Goal: Task Accomplishment & Management: Manage account settings

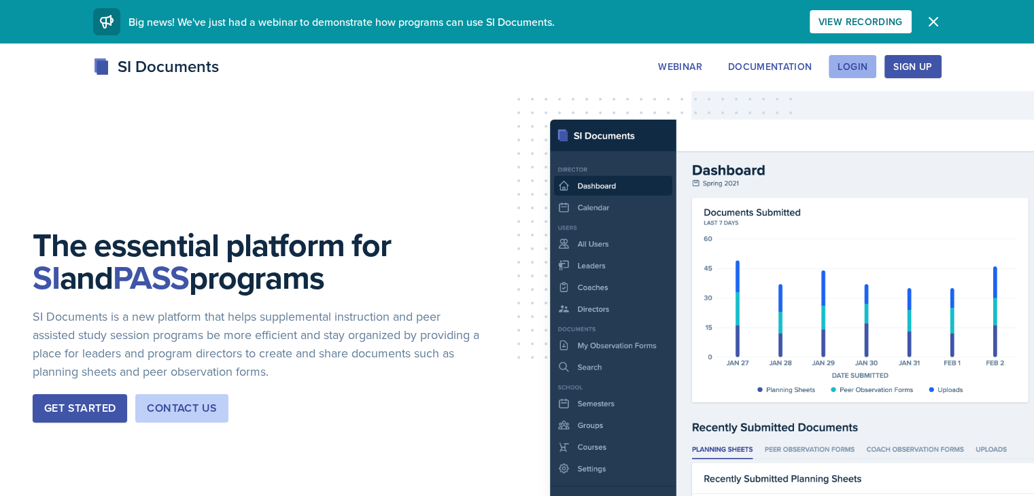
click at [867, 64] on div "Login" at bounding box center [852, 66] width 30 height 11
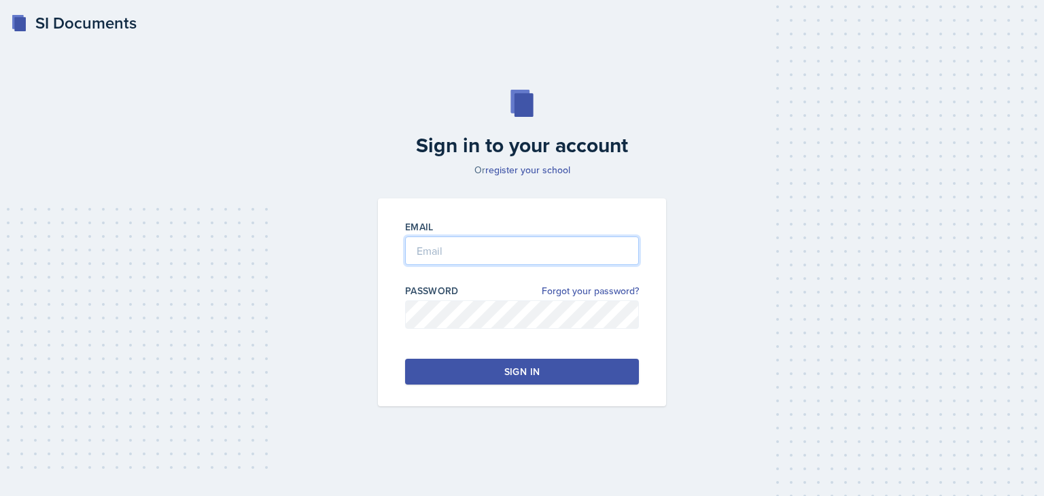
click at [555, 239] on input "email" at bounding box center [522, 251] width 234 height 29
type input "[PERSON_NAME][EMAIL_ADDRESS][DOMAIN_NAME]"
click at [554, 360] on button "Sign in" at bounding box center [522, 372] width 234 height 26
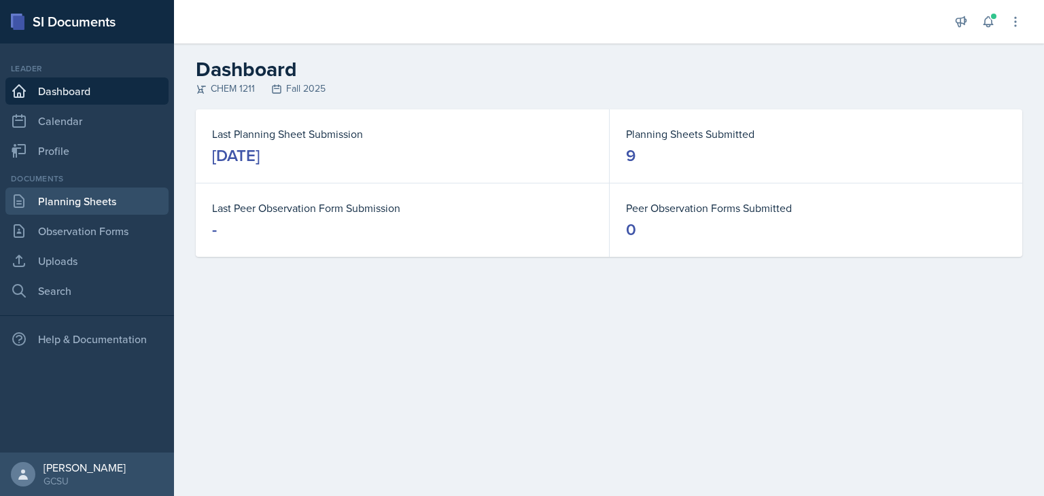
click at [109, 201] on link "Planning Sheets" at bounding box center [86, 201] width 163 height 27
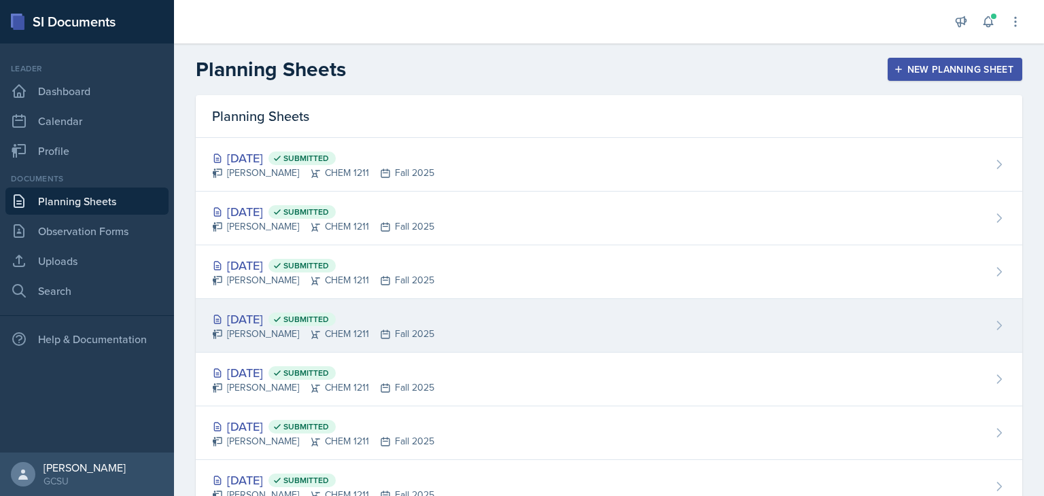
click at [387, 308] on div "[DATE] Submitted [PERSON_NAME] CHEM 1211 Fall 2025" at bounding box center [609, 326] width 826 height 54
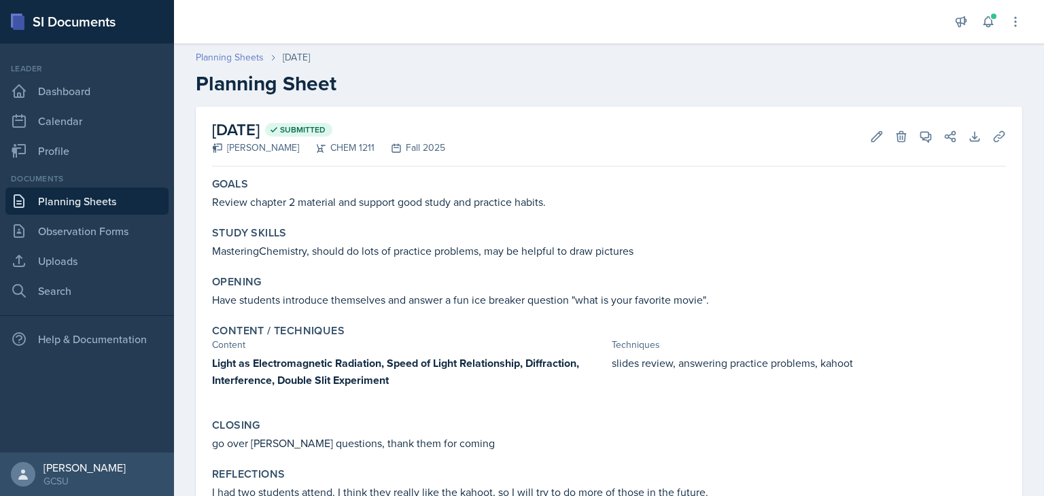
click at [238, 58] on link "Planning Sheets" at bounding box center [230, 57] width 68 height 14
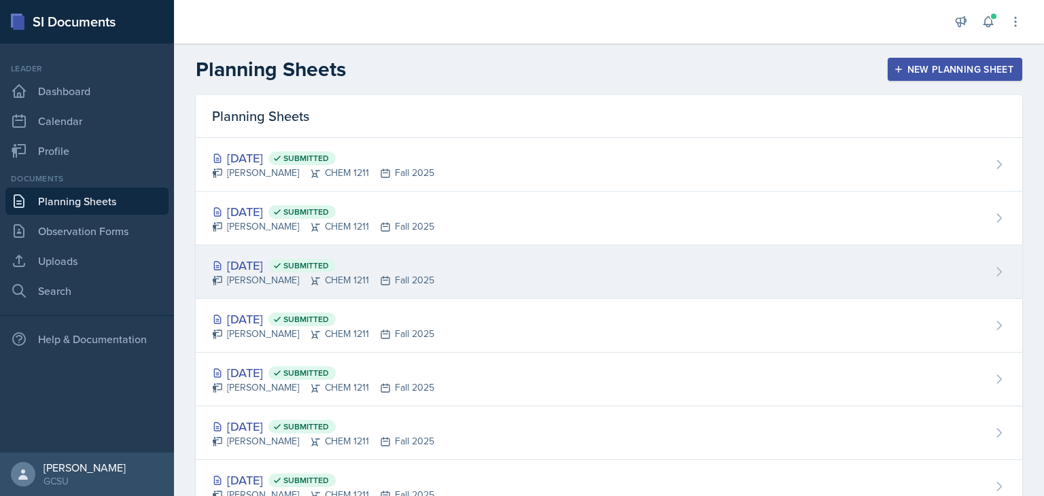
click at [295, 264] on div "[DATE] Submitted" at bounding box center [323, 265] width 222 height 18
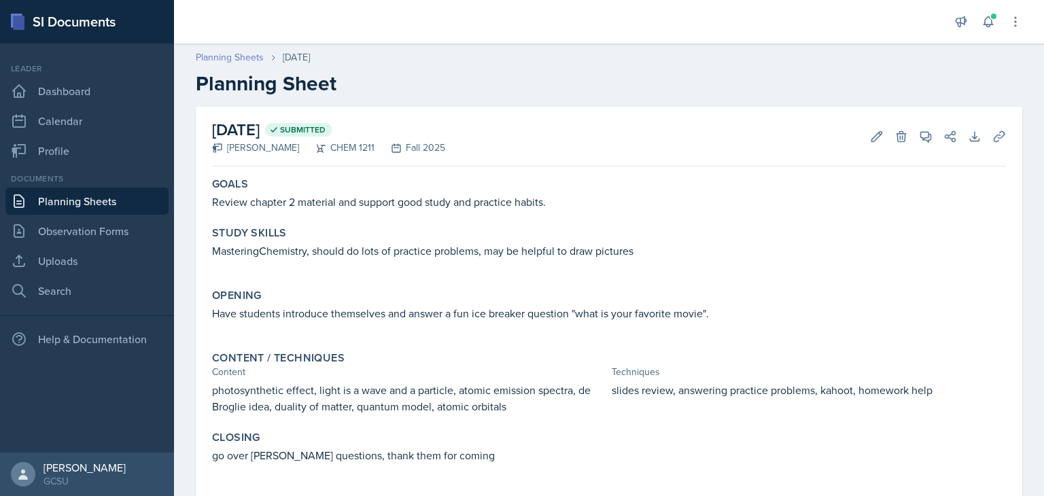
click at [228, 56] on link "Planning Sheets" at bounding box center [230, 57] width 68 height 14
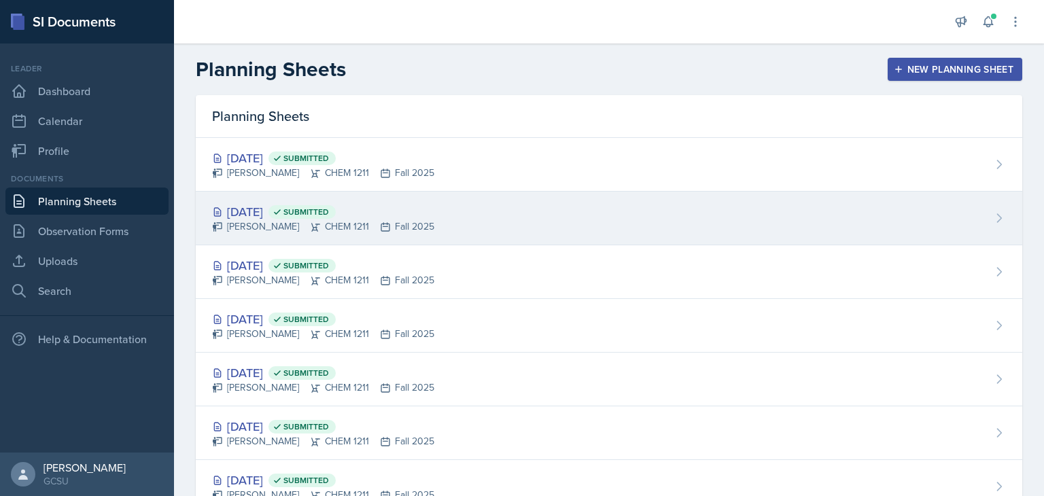
click at [336, 217] on span "Submitted" at bounding box center [301, 212] width 67 height 14
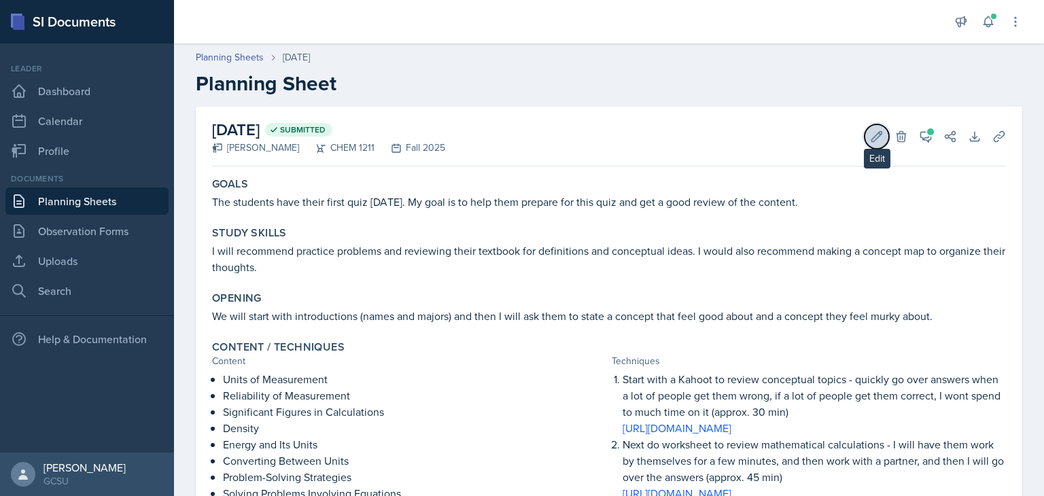
click at [864, 139] on button "Edit" at bounding box center [876, 136] width 24 height 24
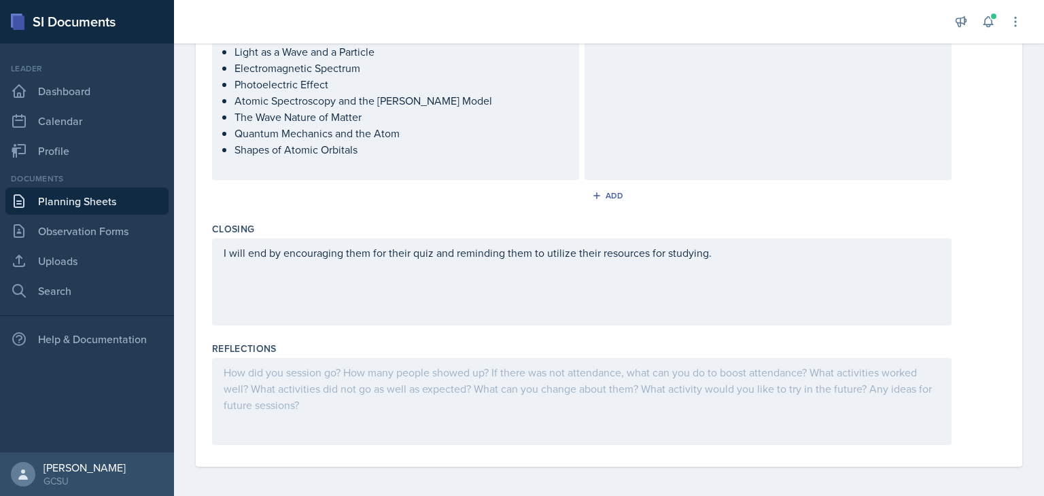
scroll to position [742, 0]
click at [439, 381] on div at bounding box center [581, 398] width 739 height 87
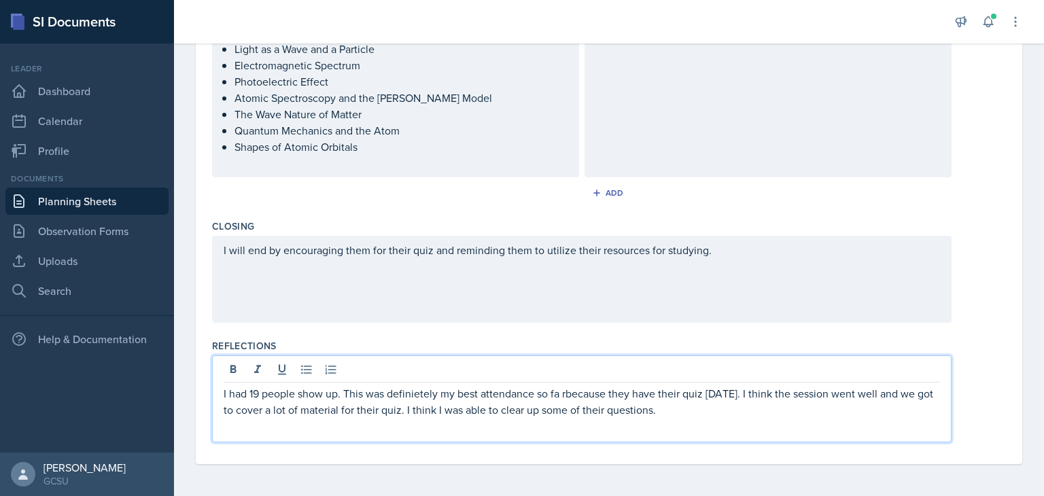
click at [419, 393] on p "I had 19 people show up. This was definietely my best attendance so fa rbecause…" at bounding box center [582, 401] width 716 height 33
click at [726, 404] on p "I had 19 people show up. This was definitely my best attendance so fa because t…" at bounding box center [582, 401] width 716 height 33
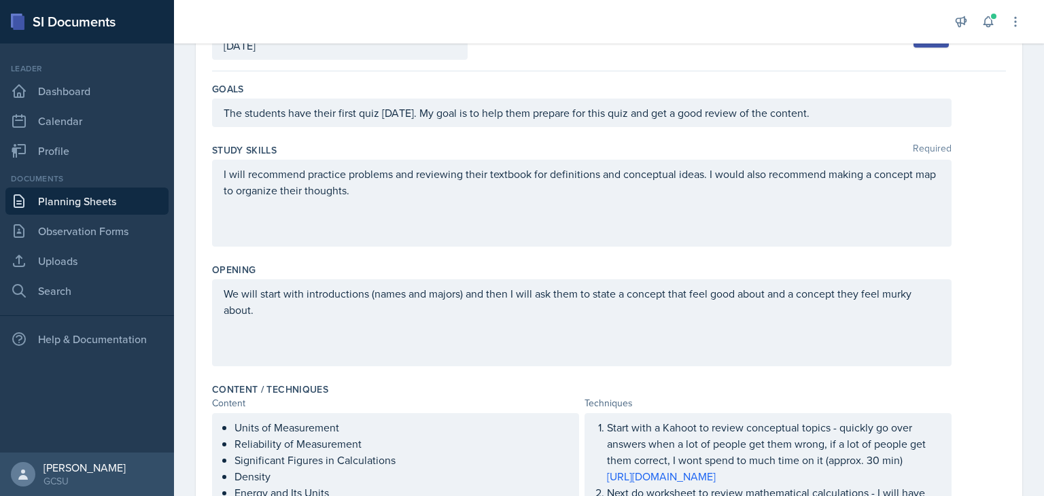
scroll to position [0, 0]
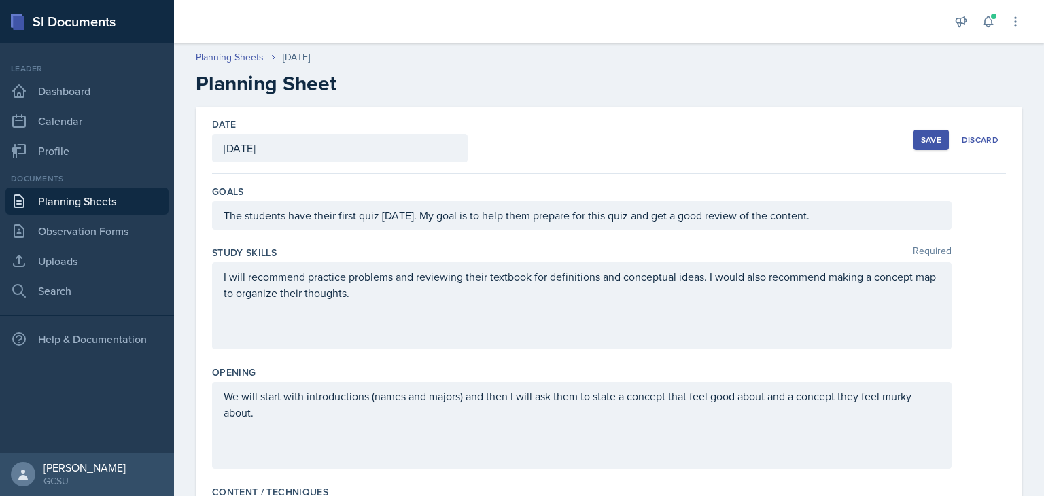
click at [927, 135] on div "Save" at bounding box center [931, 140] width 20 height 11
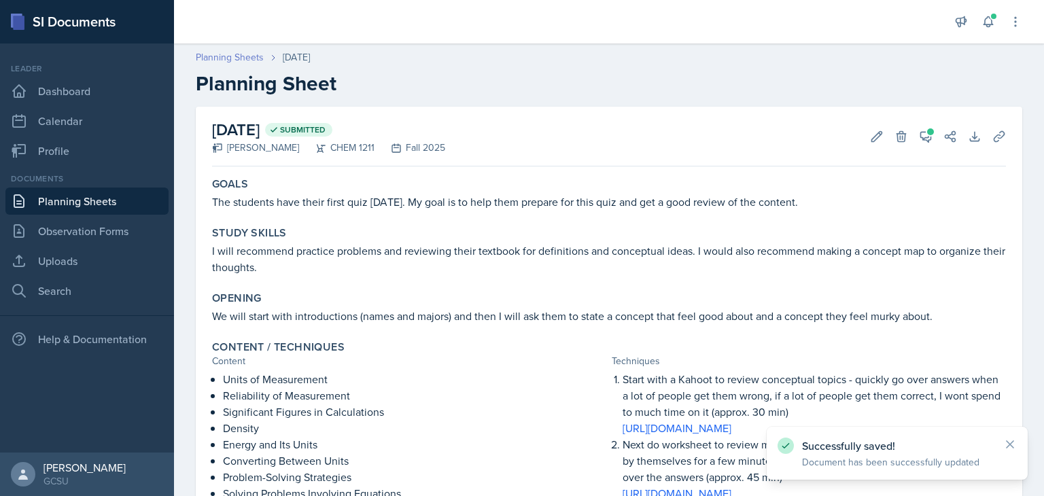
click at [249, 59] on link "Planning Sheets" at bounding box center [230, 57] width 68 height 14
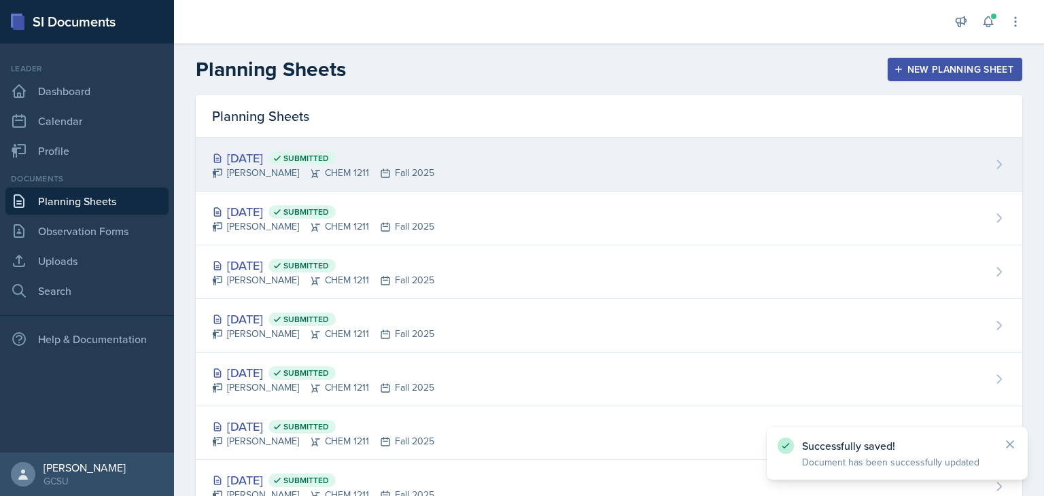
click at [334, 172] on div "[PERSON_NAME] CHEM 1211 Fall 2025" at bounding box center [323, 173] width 222 height 14
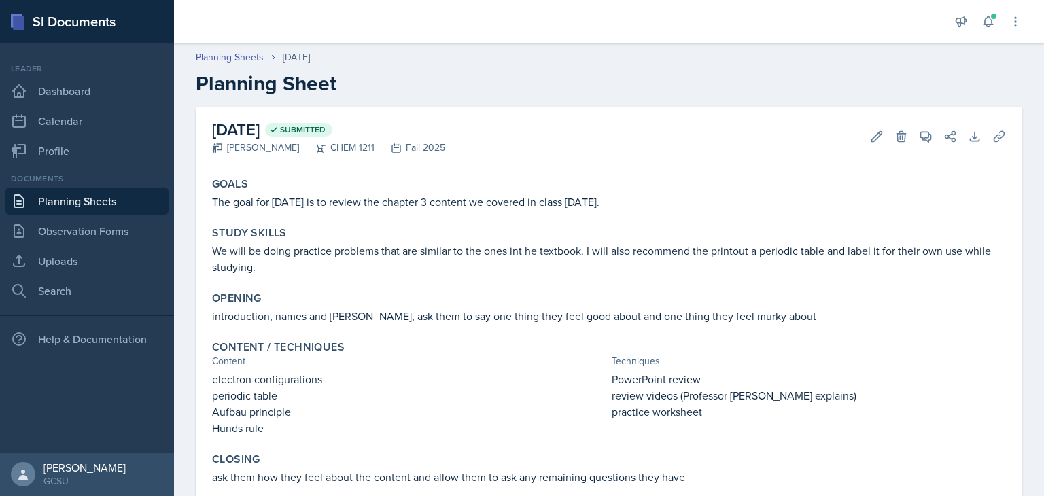
scroll to position [76, 0]
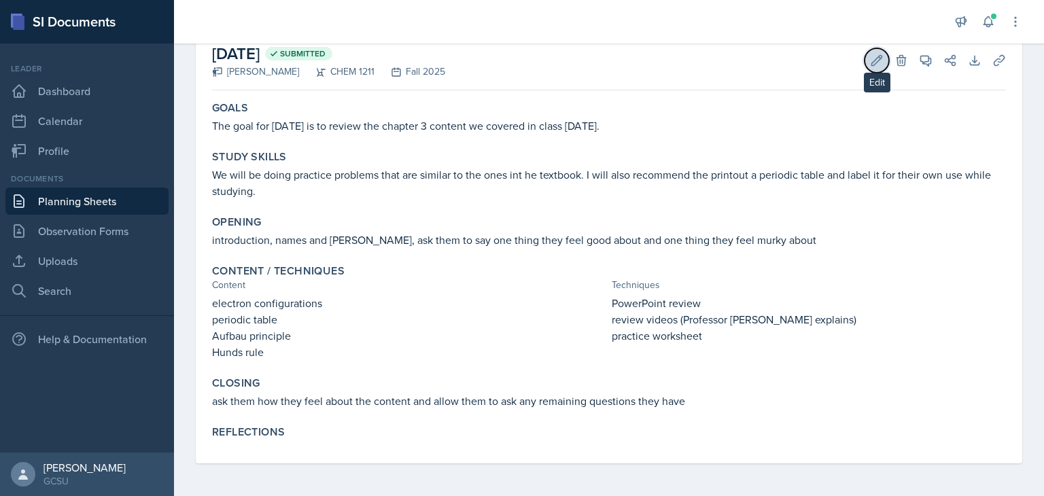
click at [871, 60] on icon at bounding box center [877, 61] width 14 height 14
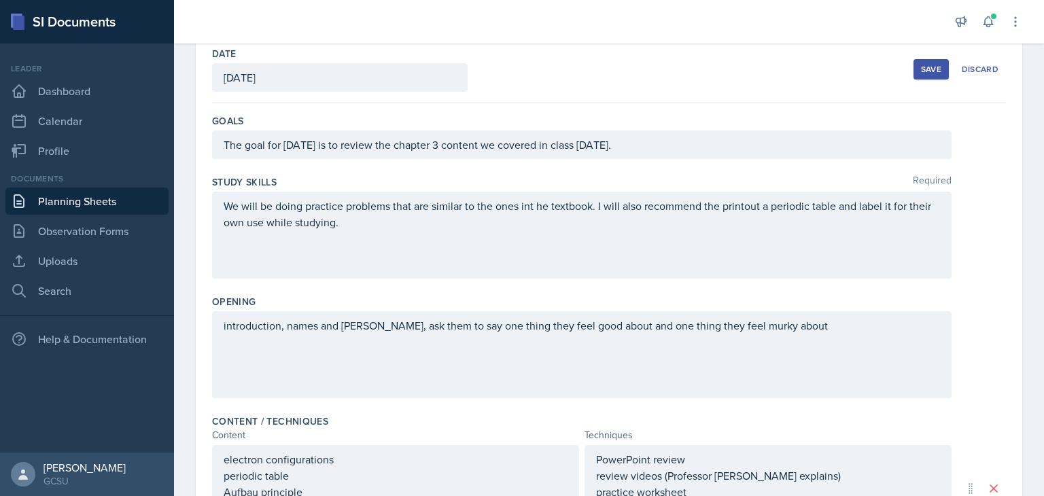
scroll to position [425, 0]
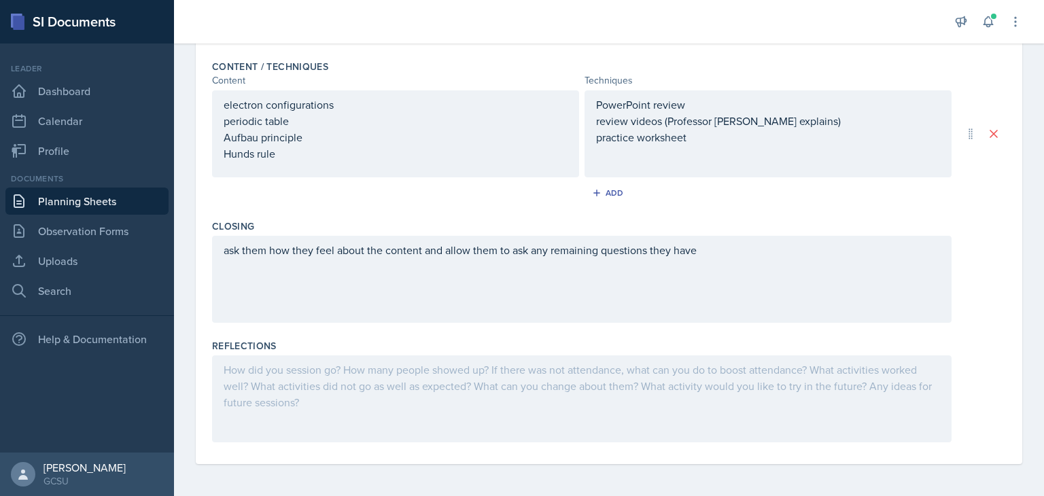
click at [475, 391] on div at bounding box center [581, 398] width 739 height 87
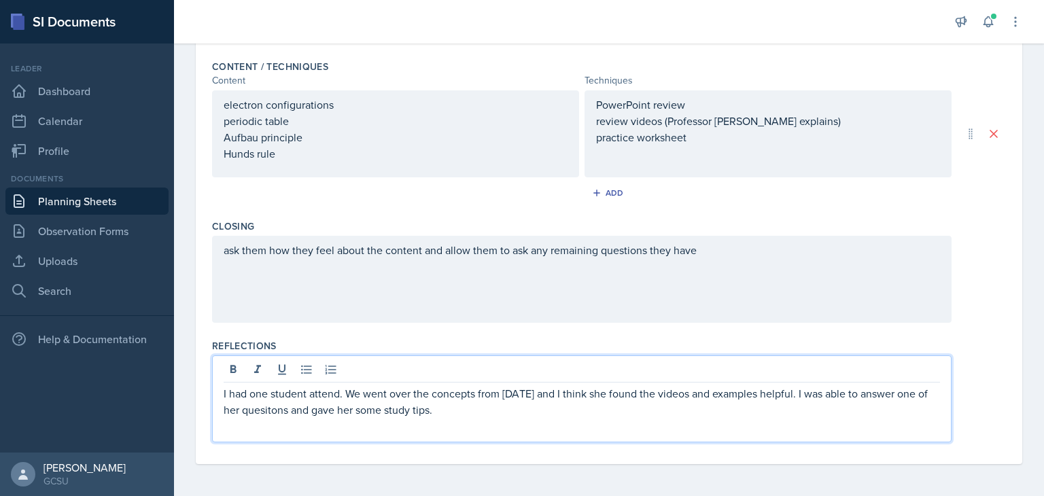
click at [272, 410] on p "I had one student attend. We went over the concepts from [DATE] and I think she…" at bounding box center [582, 401] width 716 height 33
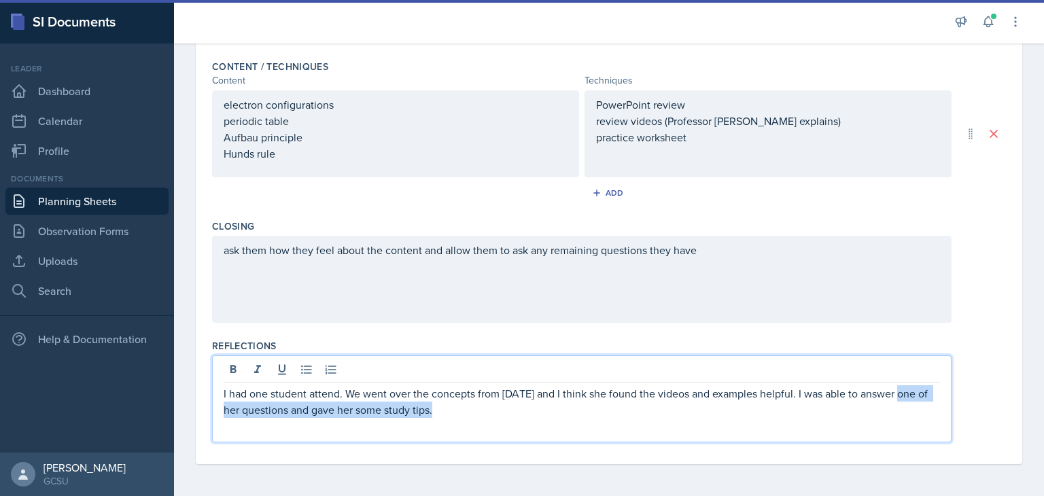
drag, startPoint x: 897, startPoint y: 394, endPoint x: 913, endPoint y: 400, distance: 17.4
click at [913, 400] on p "I had one student attend. We went over the concepts from [DATE] and I think she…" at bounding box center [582, 401] width 716 height 33
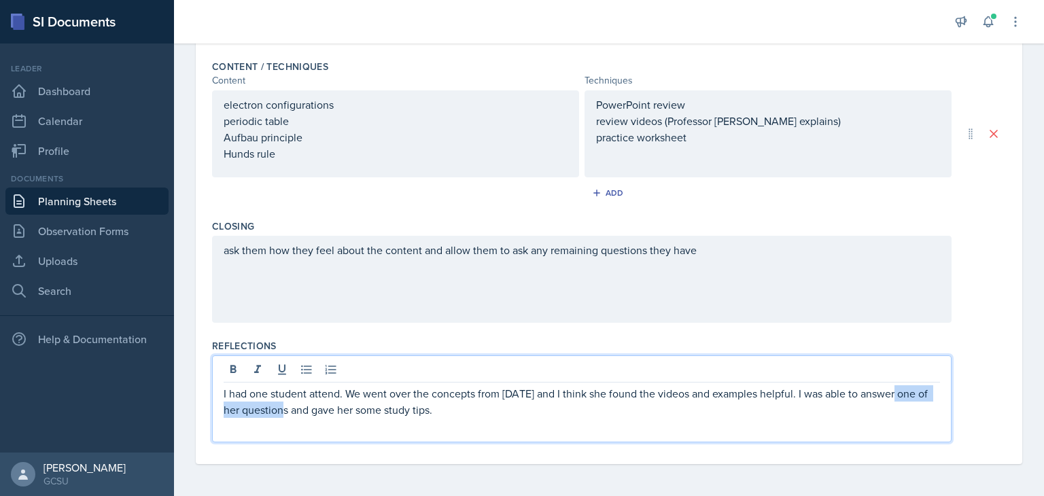
drag, startPoint x: 893, startPoint y: 394, endPoint x: 285, endPoint y: 432, distance: 608.8
click at [285, 432] on div "I had one student attend. We went over the concepts from [DATE] and I think she…" at bounding box center [581, 398] width 739 height 87
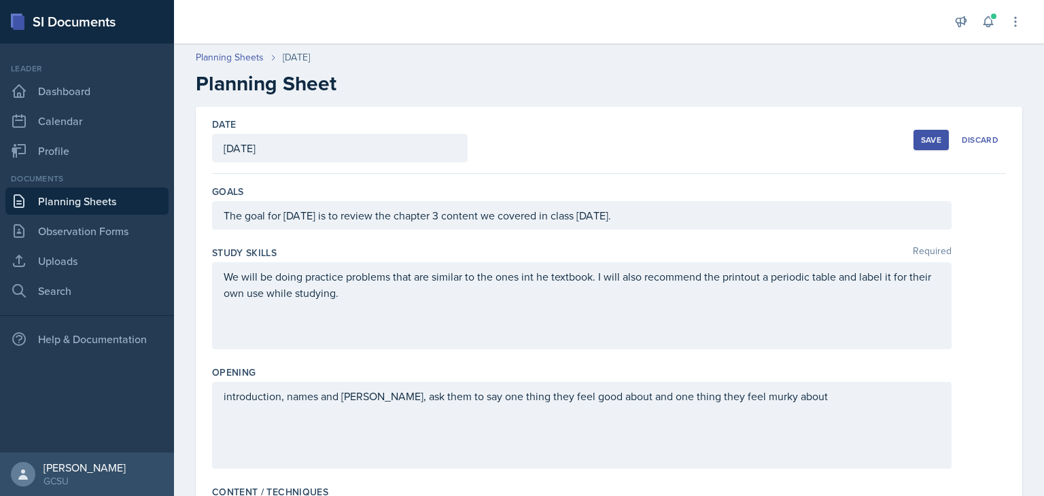
click at [921, 141] on div "Save" at bounding box center [931, 140] width 20 height 11
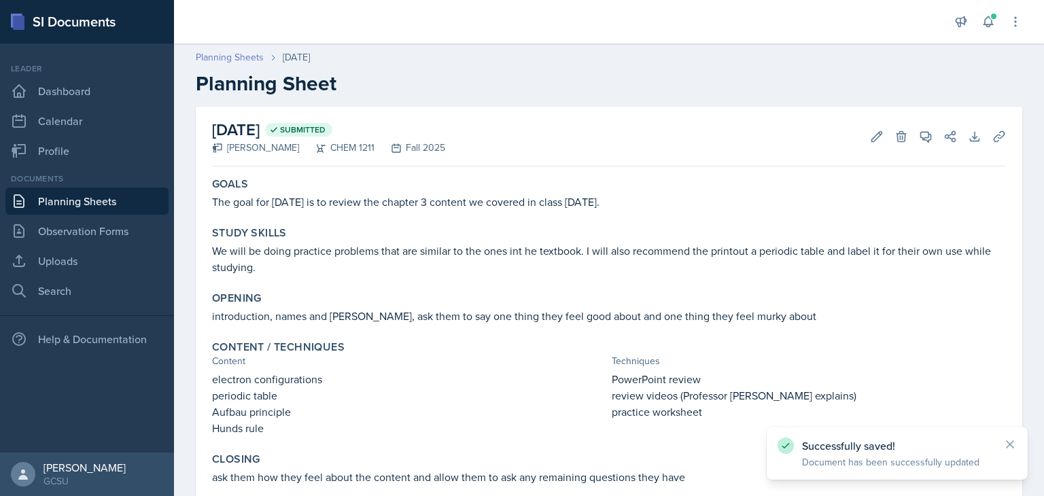
click at [245, 58] on link "Planning Sheets" at bounding box center [230, 57] width 68 height 14
